Goal: Task Accomplishment & Management: Use online tool/utility

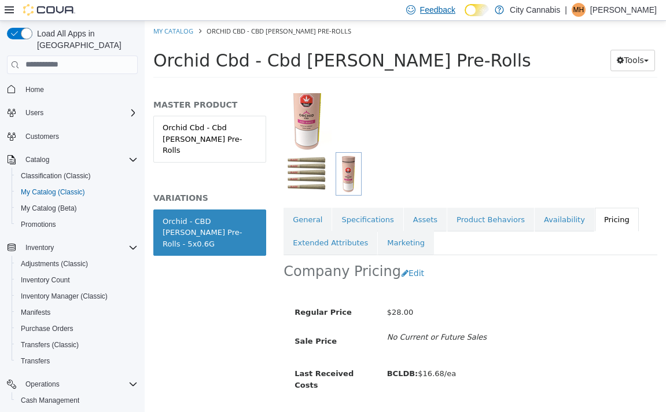
scroll to position [126, 0]
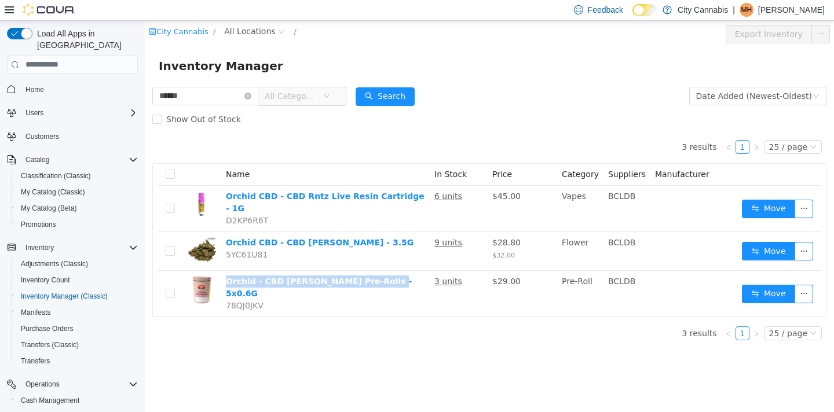
scroll to position [85, 0]
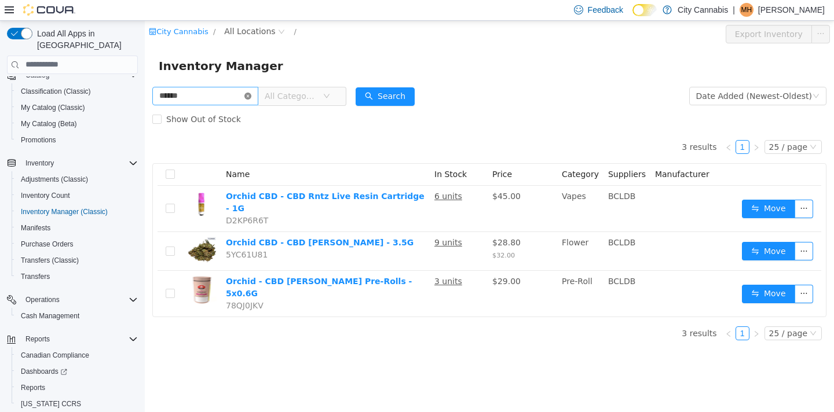
click at [251, 96] on icon "icon: close-circle" at bounding box center [247, 95] width 7 height 7
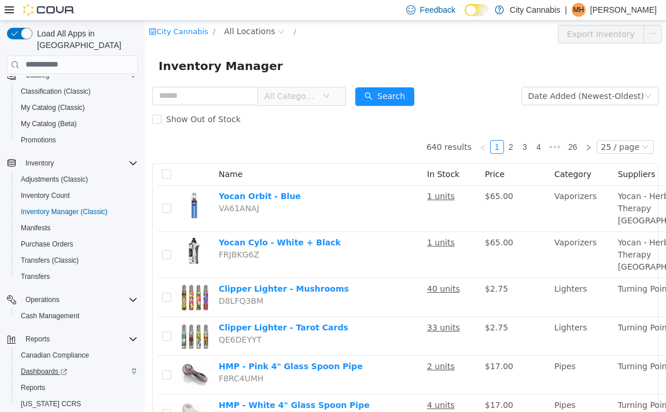
scroll to position [108, 0]
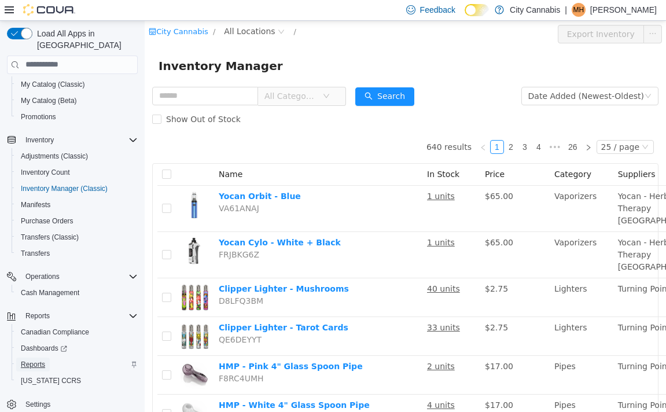
drag, startPoint x: 47, startPoint y: 347, endPoint x: 24, endPoint y: 311, distance: 43.2
click at [45, 358] on span "Reports" at bounding box center [33, 365] width 24 height 14
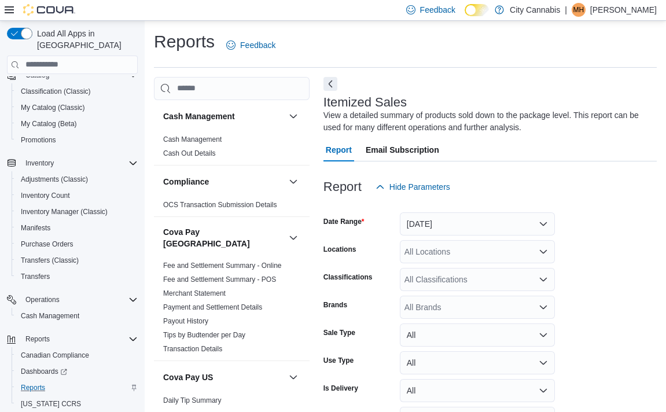
scroll to position [39, 0]
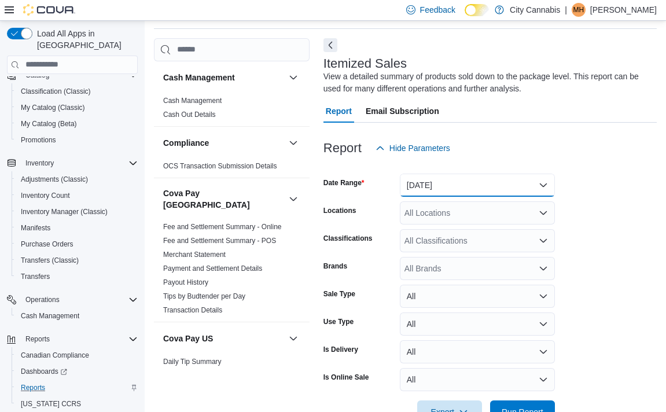
click at [439, 184] on button "Yesterday" at bounding box center [477, 185] width 155 height 23
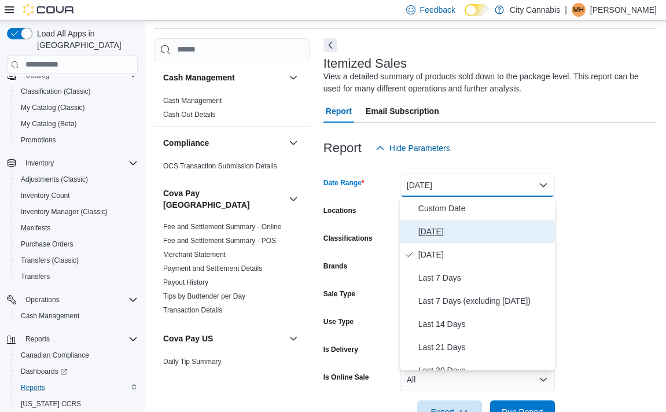
click at [432, 239] on button "Today" at bounding box center [477, 231] width 155 height 23
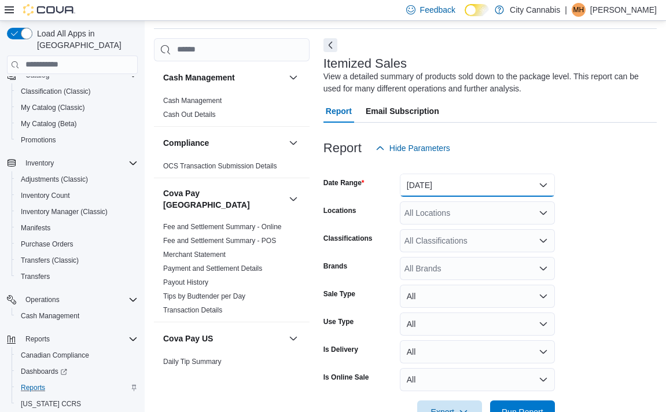
scroll to position [74, 0]
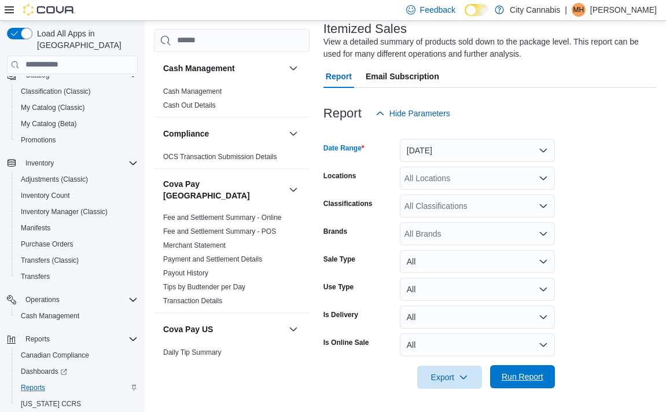
click at [515, 373] on span "Run Report" at bounding box center [523, 377] width 42 height 12
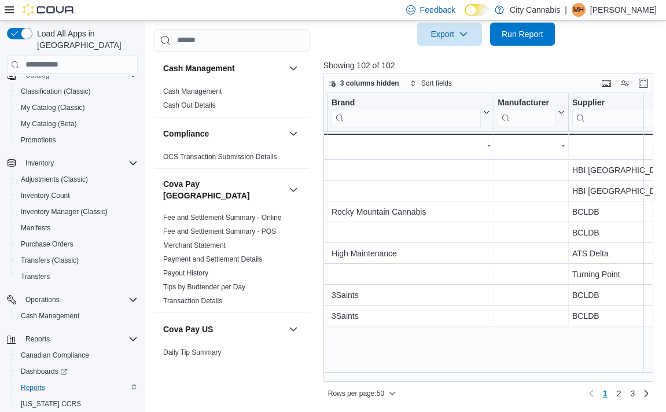
scroll to position [399, 1173]
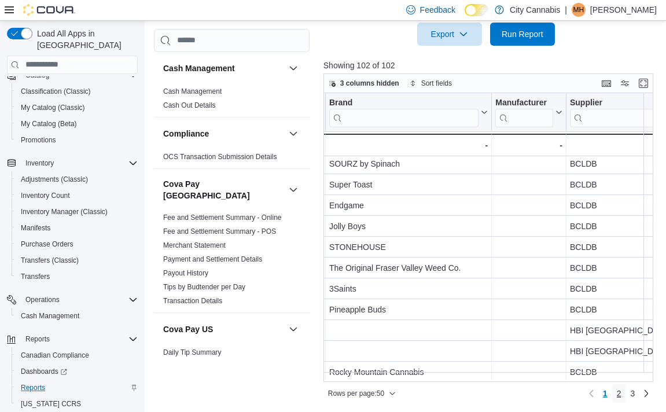
click at [618, 394] on span "2" at bounding box center [619, 394] width 5 height 12
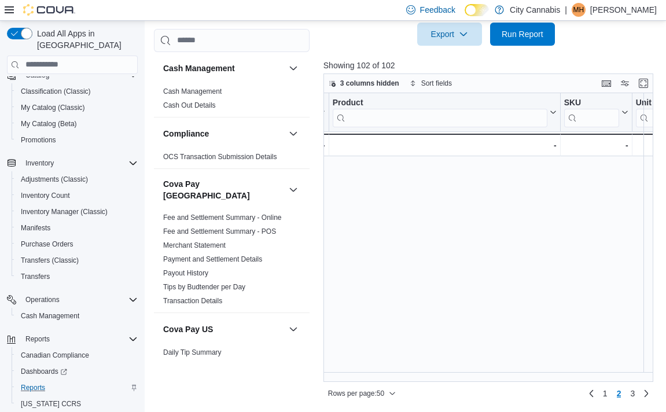
scroll to position [825, 1559]
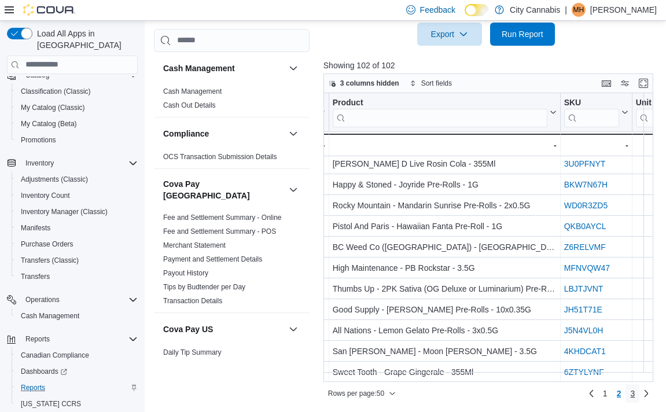
click at [636, 392] on link "3" at bounding box center [633, 393] width 14 height 19
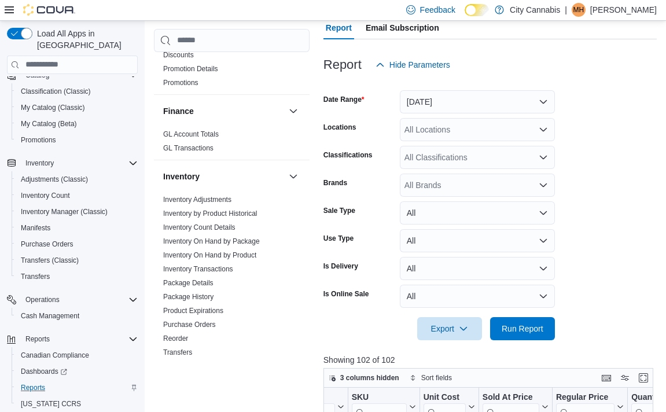
scroll to position [541, 0]
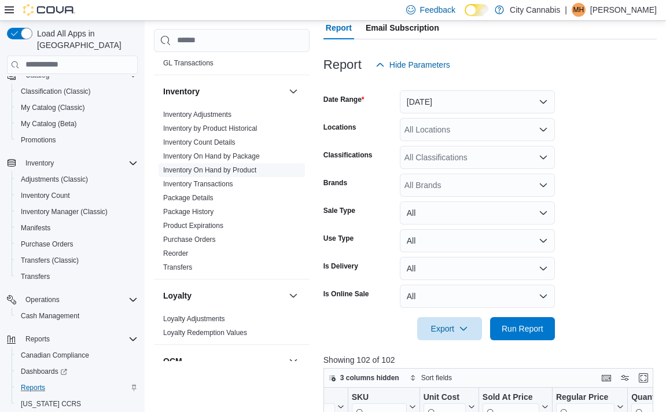
click at [237, 166] on link "Inventory On Hand by Product" at bounding box center [209, 170] width 93 height 8
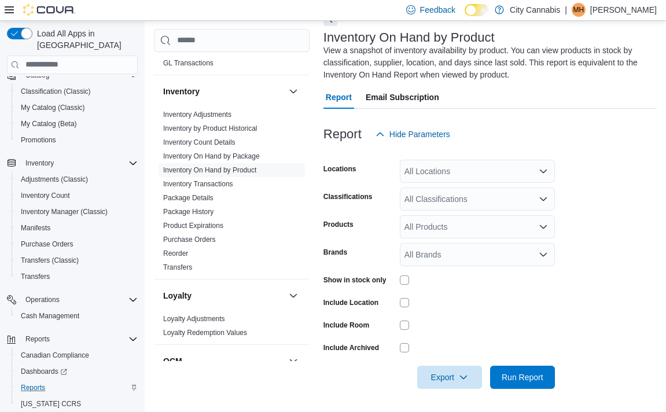
scroll to position [51, 0]
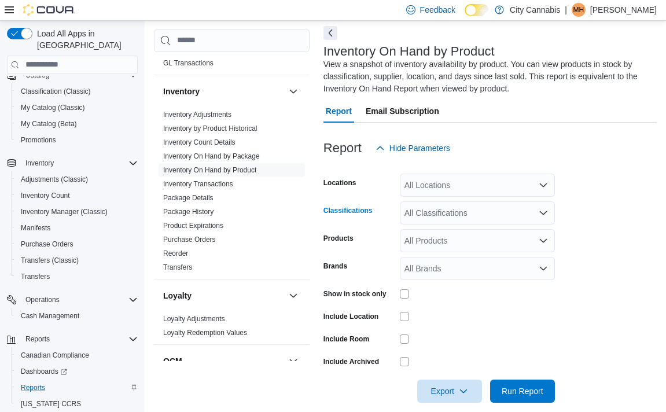
click at [435, 211] on div "All Classifications" at bounding box center [477, 212] width 155 height 23
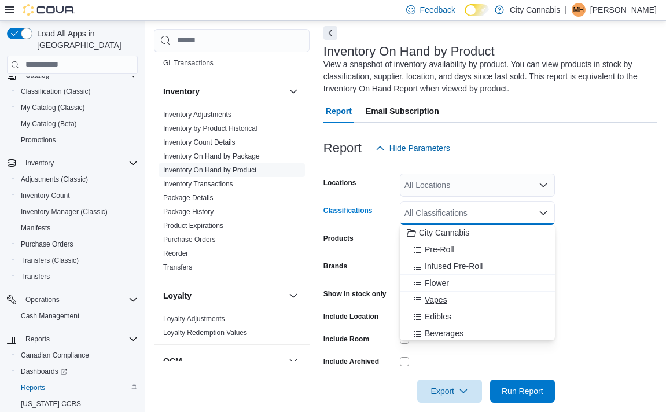
click at [452, 296] on div "Vapes" at bounding box center [477, 300] width 141 height 12
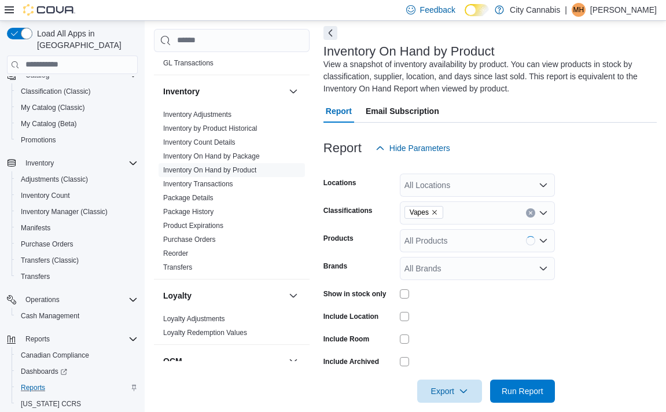
click at [378, 287] on div "Show in stock only" at bounding box center [360, 294] width 72 height 18
click at [378, 295] on label "Show in stock only" at bounding box center [355, 293] width 63 height 9
click at [526, 394] on span "Run Report" at bounding box center [523, 391] width 42 height 12
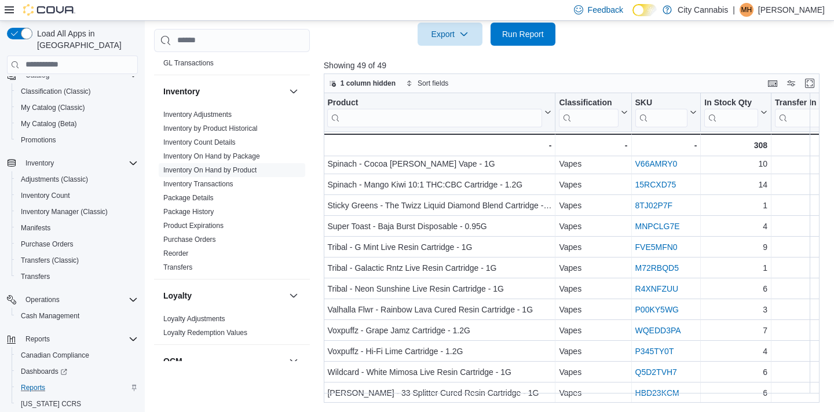
scroll to position [783, 83]
